Goal: Information Seeking & Learning: Learn about a topic

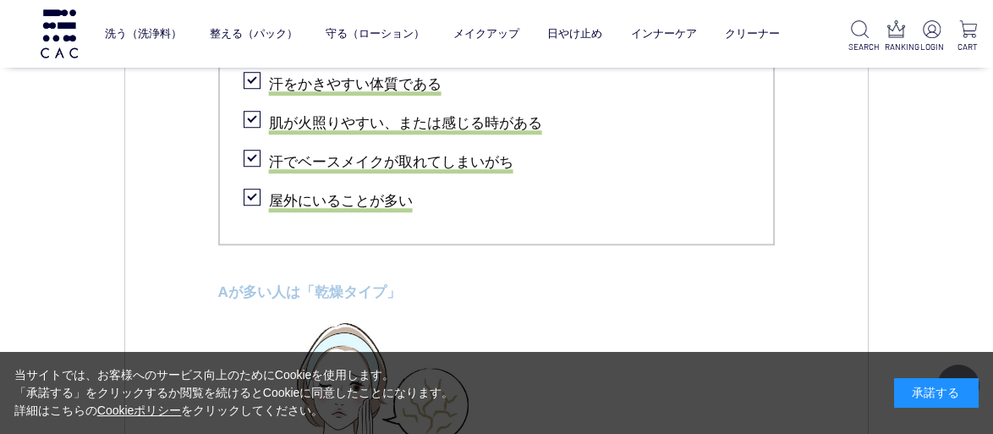
scroll to position [2453, 0]
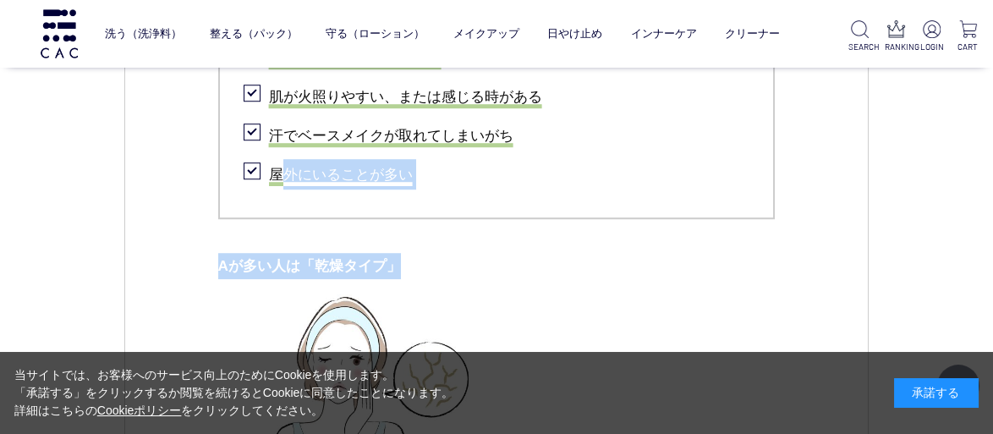
drag, startPoint x: 823, startPoint y: 232, endPoint x: 288, endPoint y: 168, distance: 539.2
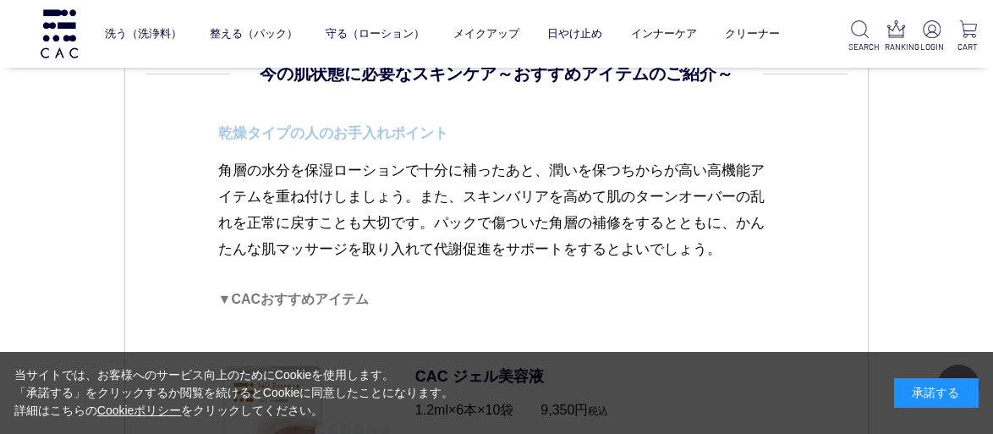
scroll to position [3891, 0]
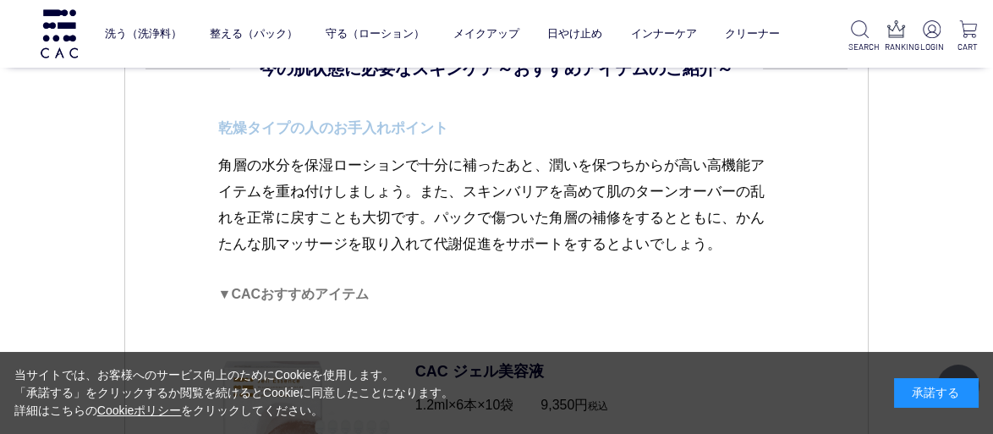
drag, startPoint x: 398, startPoint y: 128, endPoint x: 681, endPoint y: 233, distance: 301.7
copy div "loremipsumd！ sitamet CONSECTE adipiscingelitsed？ doeiusmodt？【incidid】 utlaboree…"
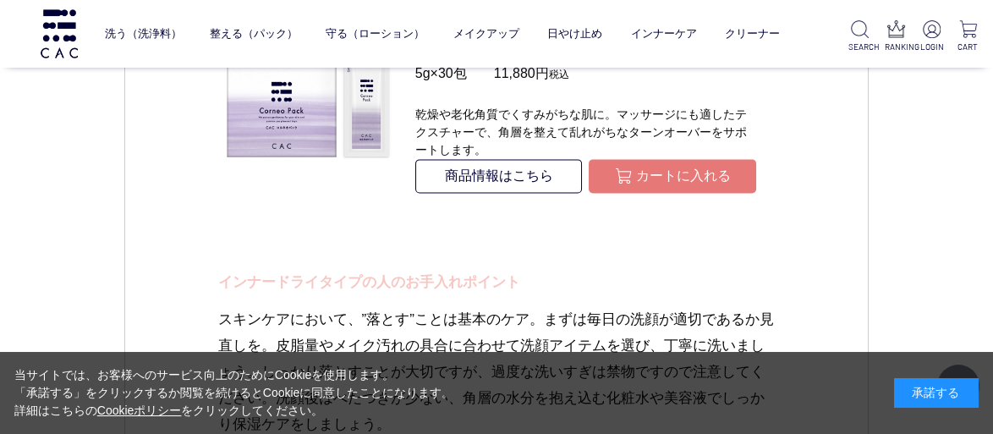
scroll to position [4652, 0]
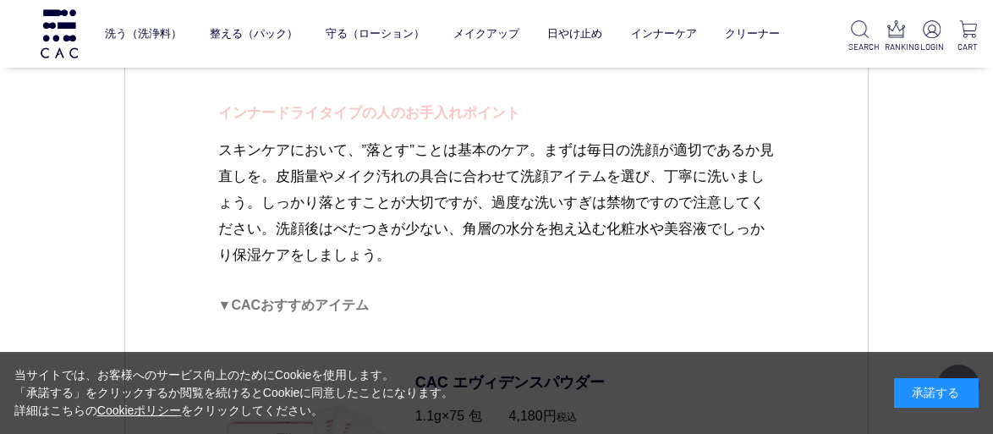
drag, startPoint x: 401, startPoint y: 258, endPoint x: 214, endPoint y: 123, distance: 230.8
copy dd "インナードライタイプの人のお手入れポイント スキンケアにおいて、”落とす”ことは基本のケア。まずは毎日の洗顔が適切であるか見直しを。皮脂量やメイク汚れの具合に…"
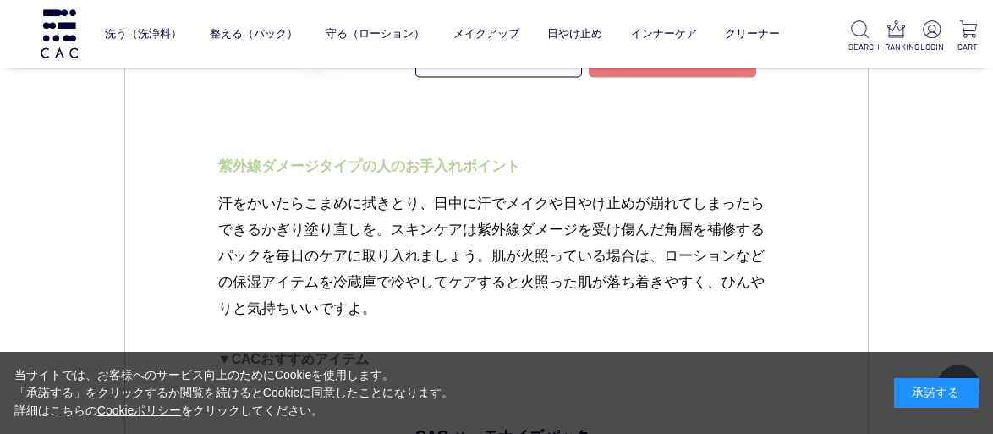
scroll to position [5414, 0]
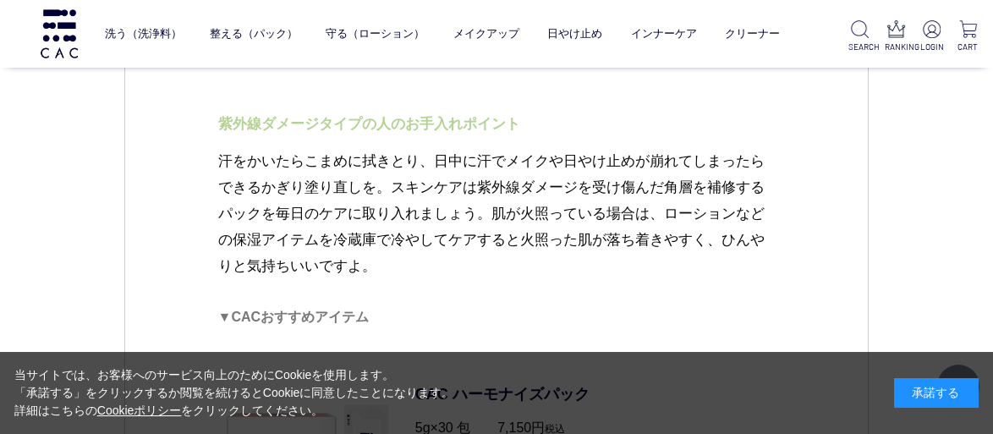
drag, startPoint x: 396, startPoint y: 271, endPoint x: 216, endPoint y: 124, distance: 232.7
copy dd "紫外線ダメージタイプの人のお手入れポイント 汗をかいたらこまめに拭きとり、日中に汗でメイクや日やけ止めが崩れてしまったらできるかぎり塗り直しを。スキンケアは紫…"
